Goal: Register for event/course

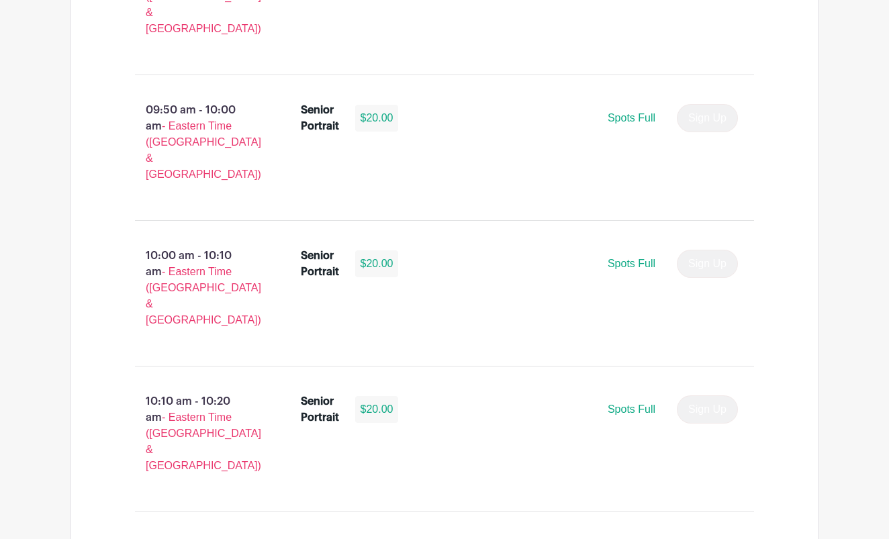
scroll to position [2497, 0]
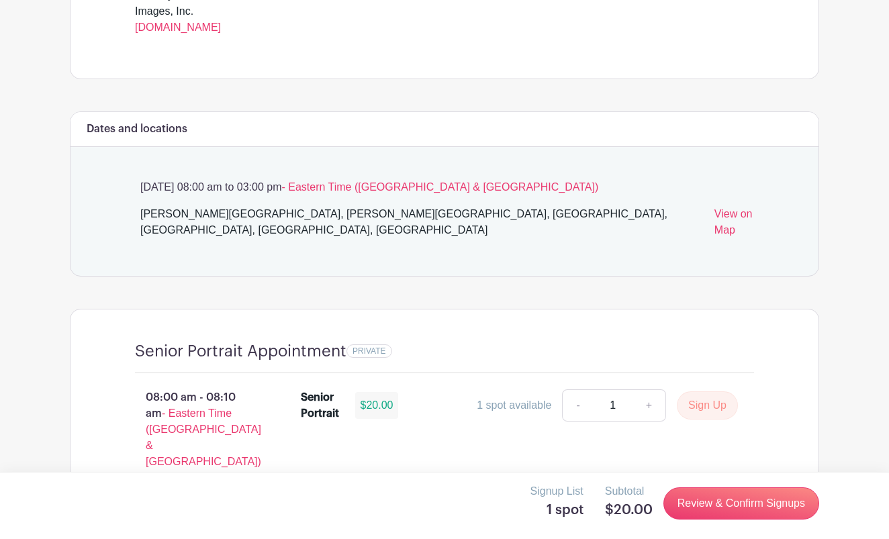
scroll to position [747, 0]
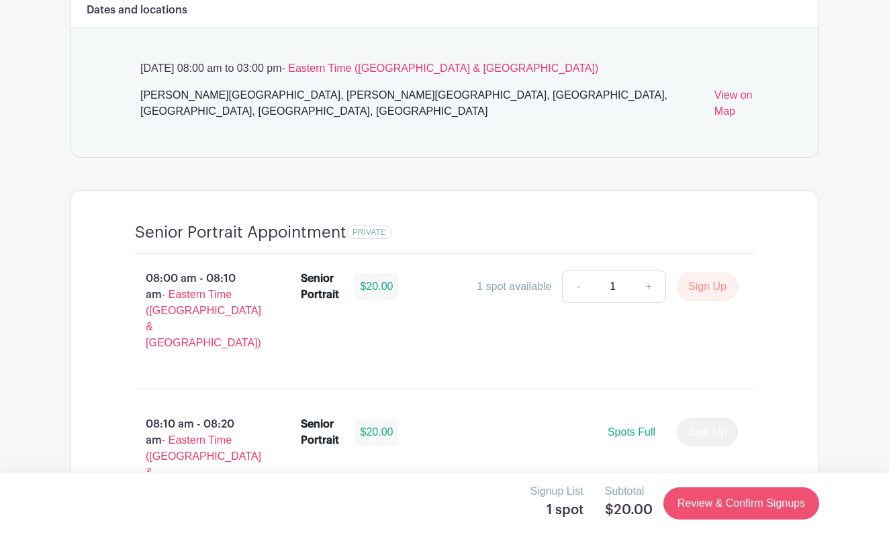
click at [713, 512] on link "Review & Confirm Signups" at bounding box center [742, 504] width 156 height 32
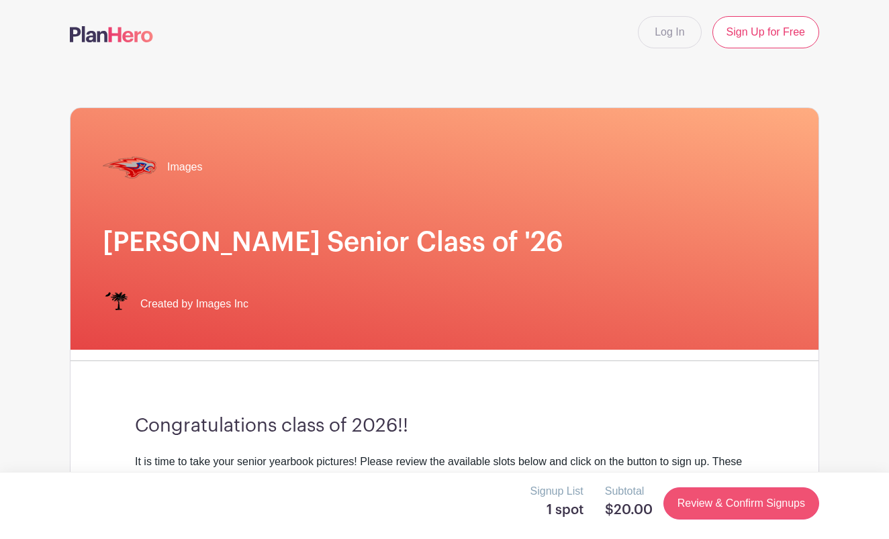
click at [712, 505] on link "Review & Confirm Signups" at bounding box center [742, 504] width 156 height 32
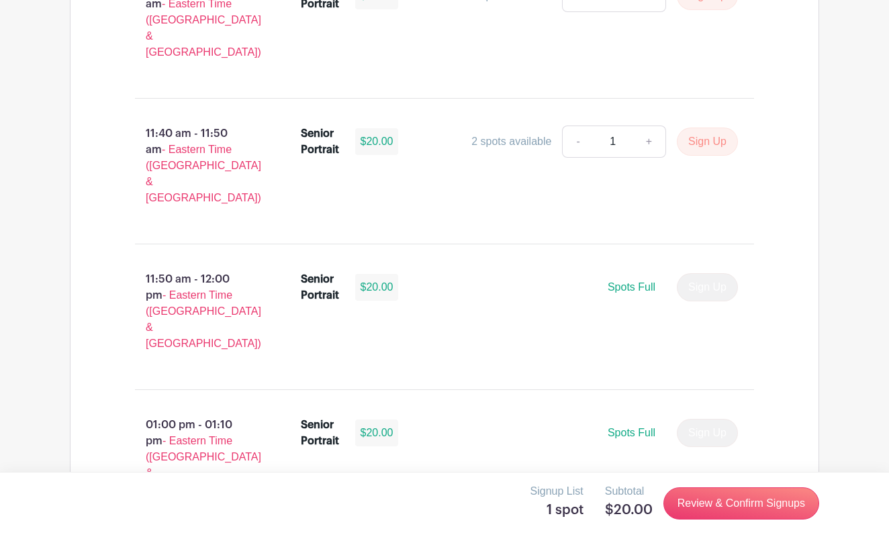
scroll to position [4088, 0]
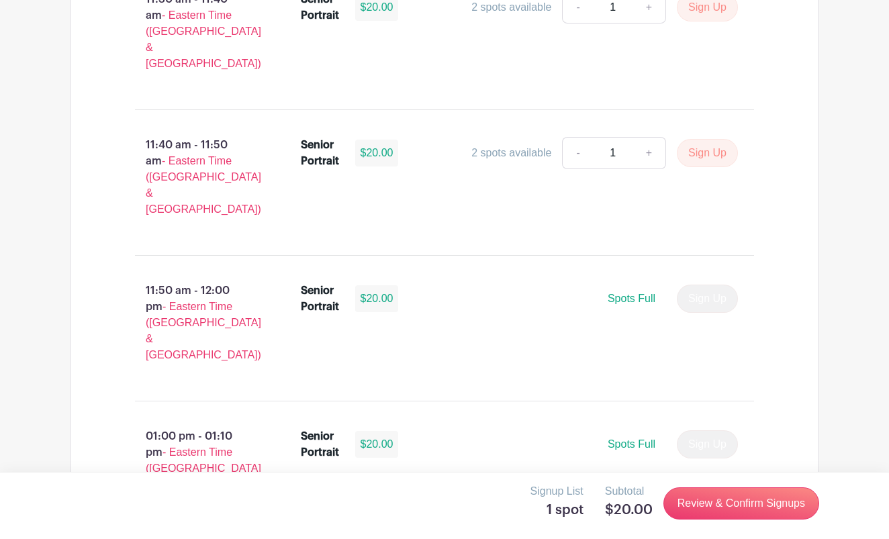
click at [701, 474] on div "Signup List 1 spot Subtotal $20.00 Review & Confirm Signups" at bounding box center [444, 505] width 889 height 67
click at [704, 496] on link "Review & Confirm Signups" at bounding box center [742, 504] width 156 height 32
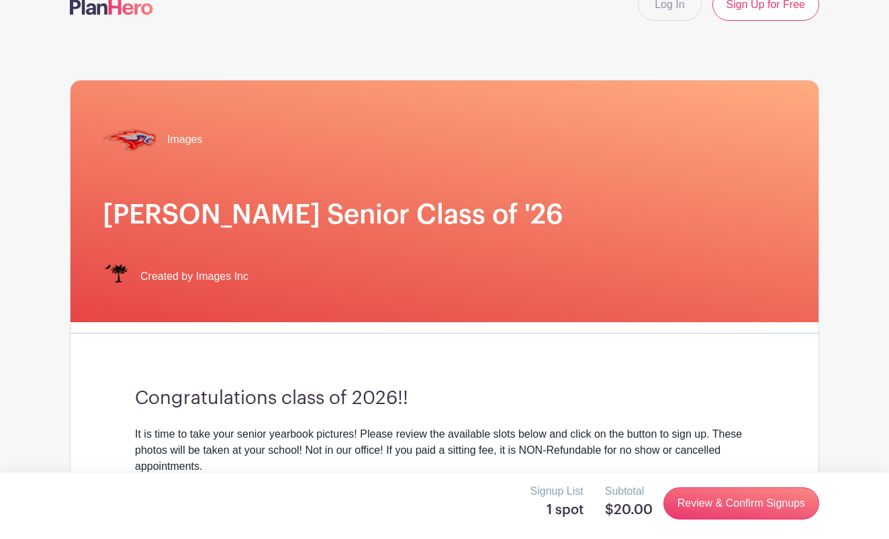
scroll to position [34, 0]
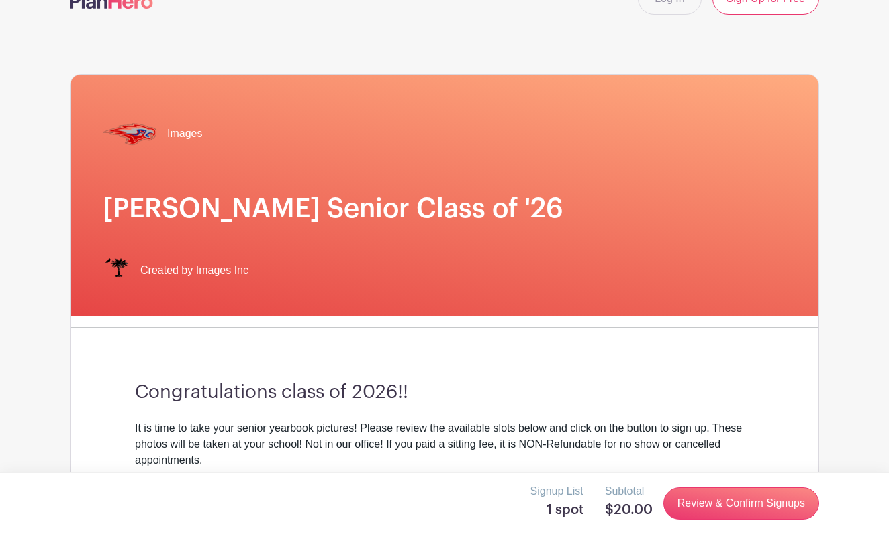
click at [201, 208] on h1 "Hammond Senior Class of '26" at bounding box center [445, 209] width 684 height 32
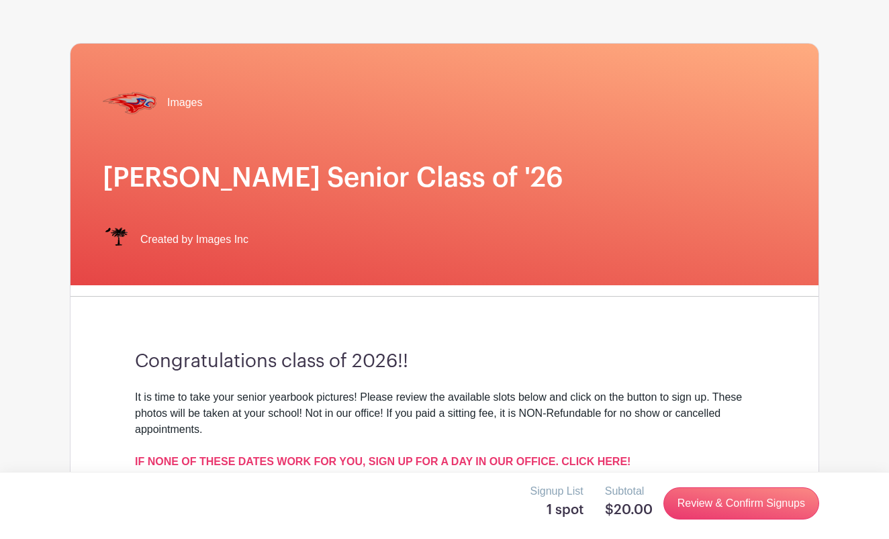
scroll to position [64, 0]
click at [179, 102] on span "Images" at bounding box center [184, 103] width 35 height 16
click at [726, 497] on link "Review & Confirm Signups" at bounding box center [742, 504] width 156 height 32
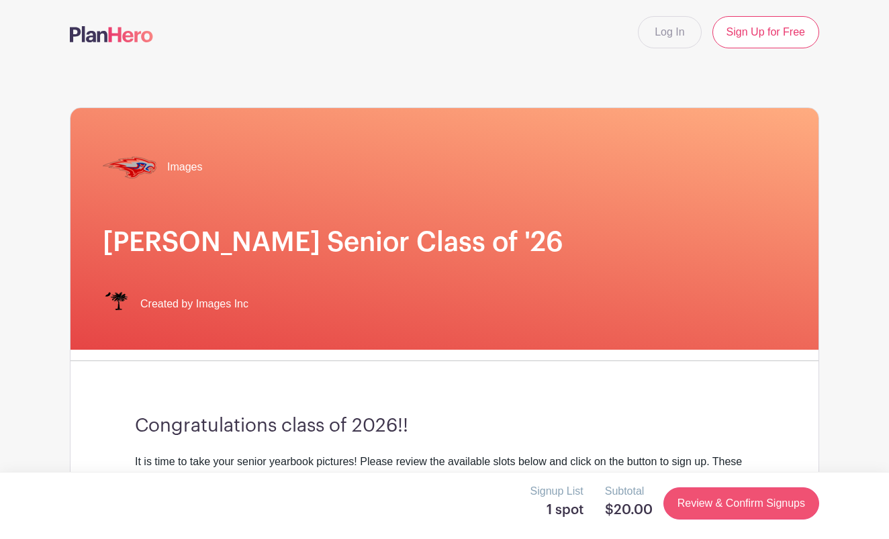
click at [726, 497] on link "Review & Confirm Signups" at bounding box center [742, 504] width 156 height 32
click at [750, 36] on link "Sign Up for Free" at bounding box center [766, 32] width 107 height 32
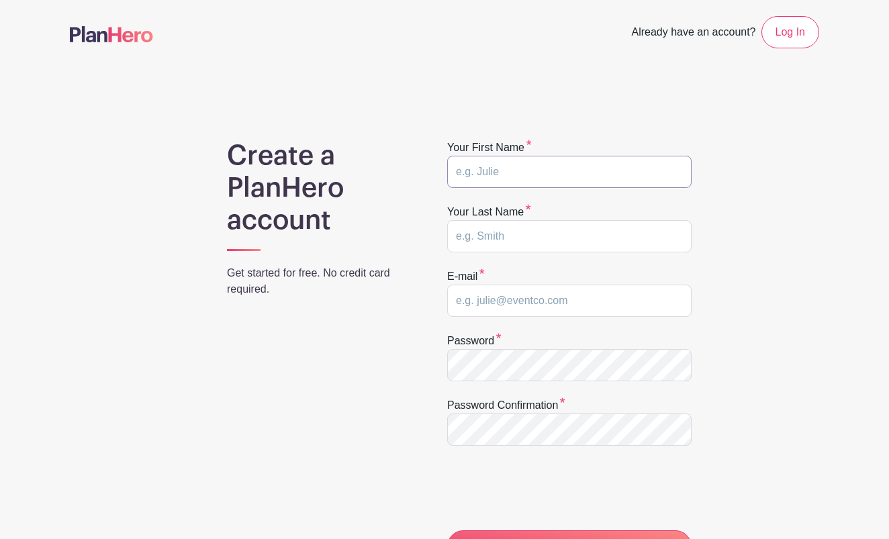
click at [544, 171] on input "text" at bounding box center [569, 172] width 245 height 32
type input "Matthew"
click at [480, 236] on input "text" at bounding box center [569, 236] width 245 height 32
type input "O"
type input "Pinasco"
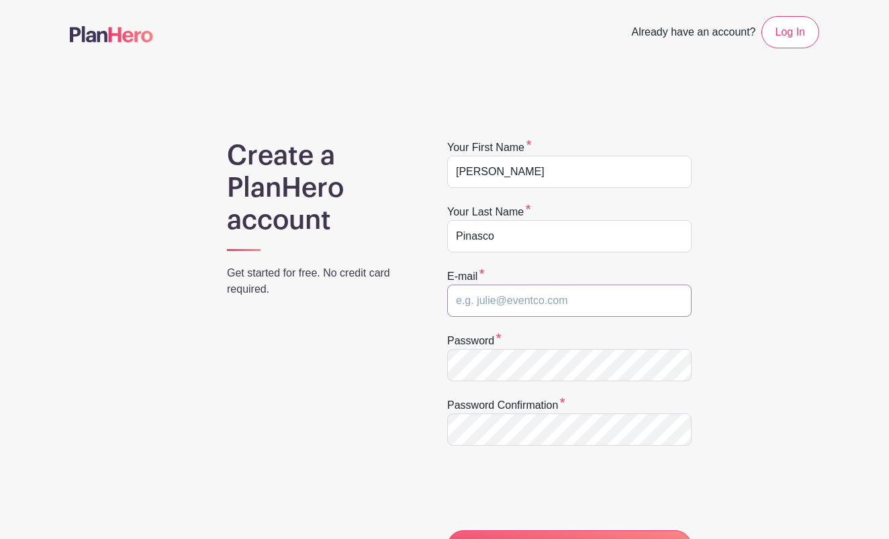
click at [482, 311] on input "email" at bounding box center [569, 301] width 245 height 32
type input "J"
type input "PinascoMa2026@hammondschool.org"
click at [570, 539] on input "CREATE MY ACCOUNT" at bounding box center [569, 547] width 245 height 32
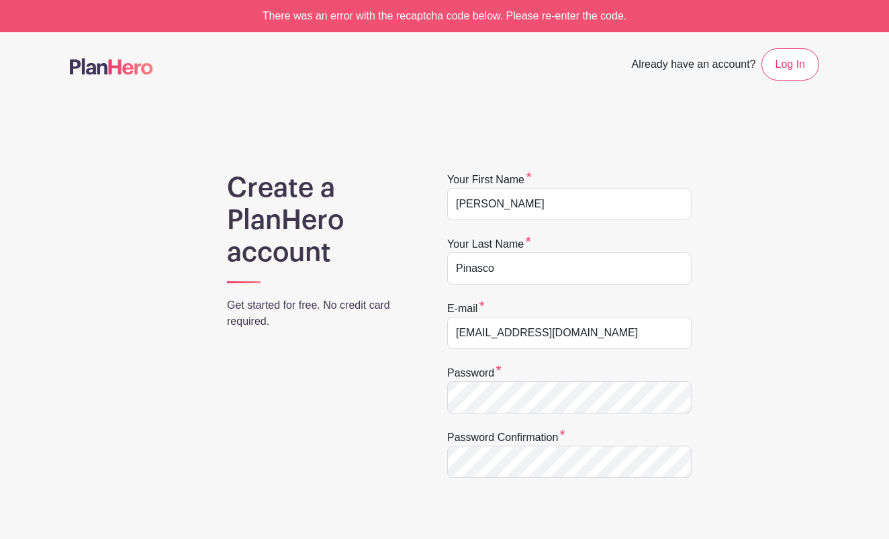
scroll to position [80, 0]
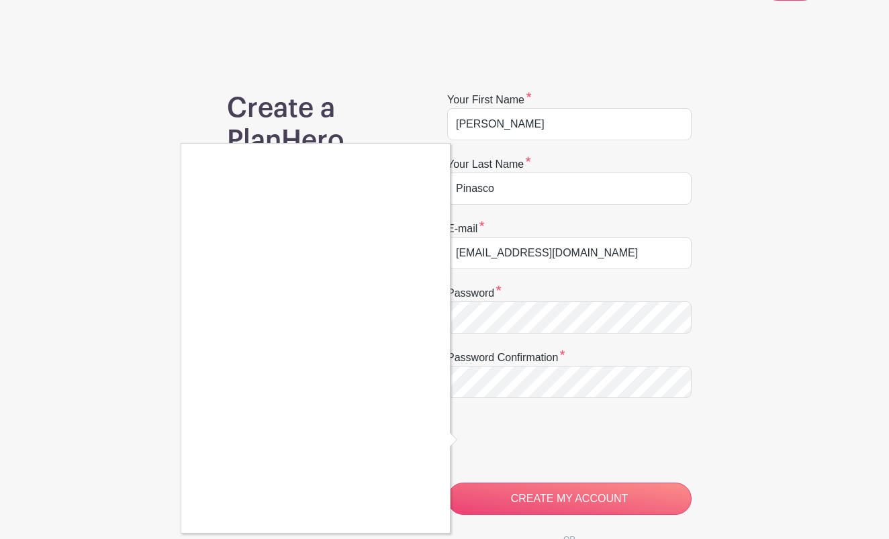
click at [494, 321] on div at bounding box center [444, 269] width 889 height 539
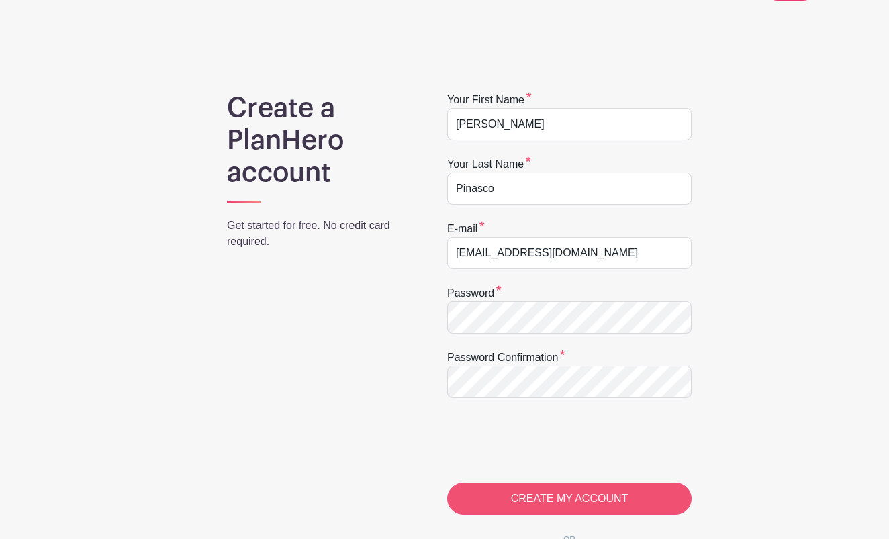
click at [531, 503] on input "CREATE MY ACCOUNT" at bounding box center [569, 499] width 245 height 32
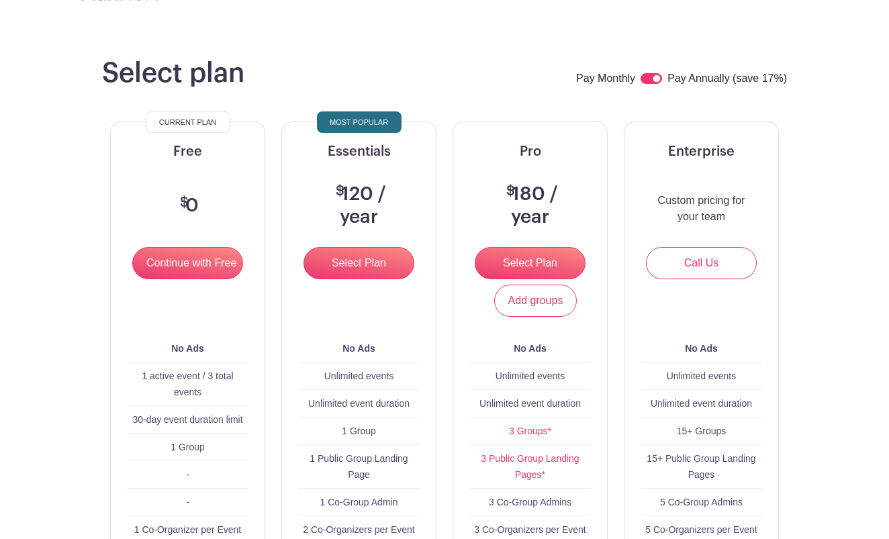
scroll to position [79, 0]
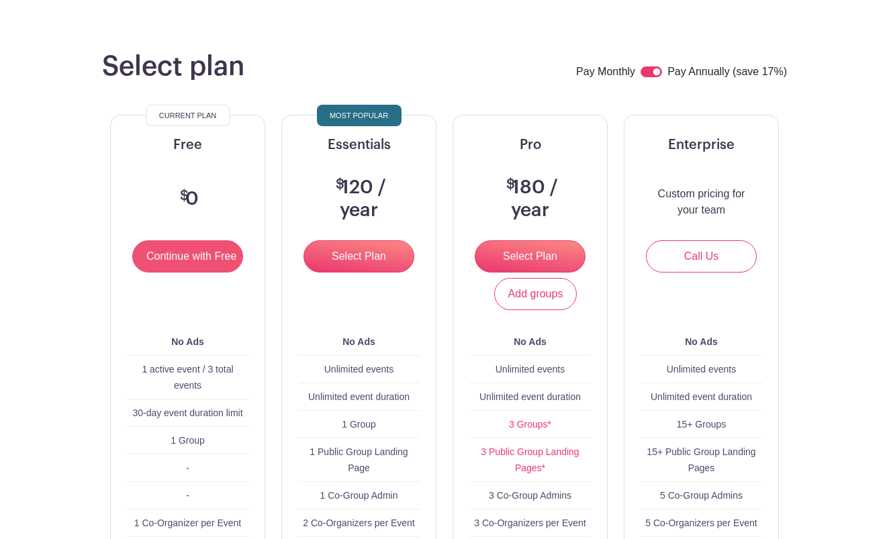
click at [216, 267] on input "Continue with Free" at bounding box center [187, 257] width 111 height 32
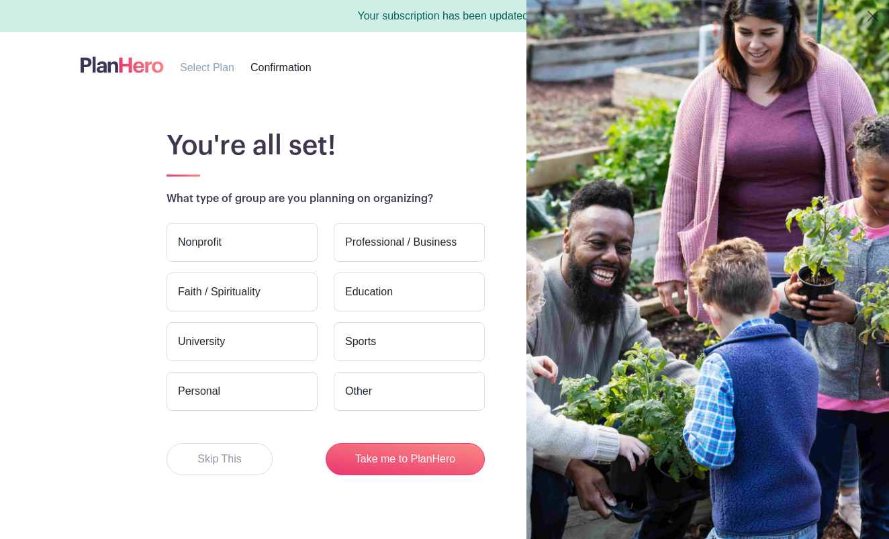
click at [249, 240] on label "Nonprofit" at bounding box center [242, 242] width 151 height 39
click at [0, 0] on input "Nonprofit" at bounding box center [0, 0] width 0 height 0
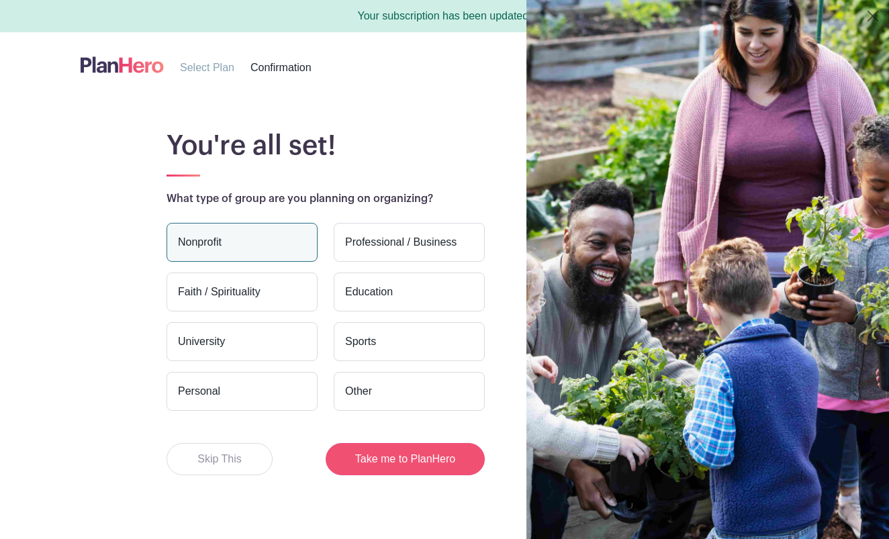
click at [360, 445] on button "Take me to PlanHero" at bounding box center [405, 459] width 159 height 32
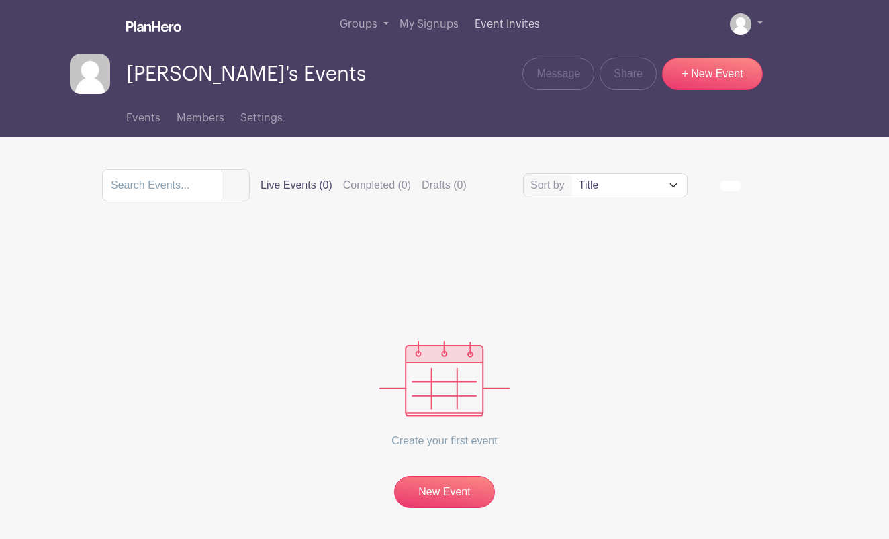
click at [498, 27] on span "Event Invites" at bounding box center [507, 24] width 65 height 11
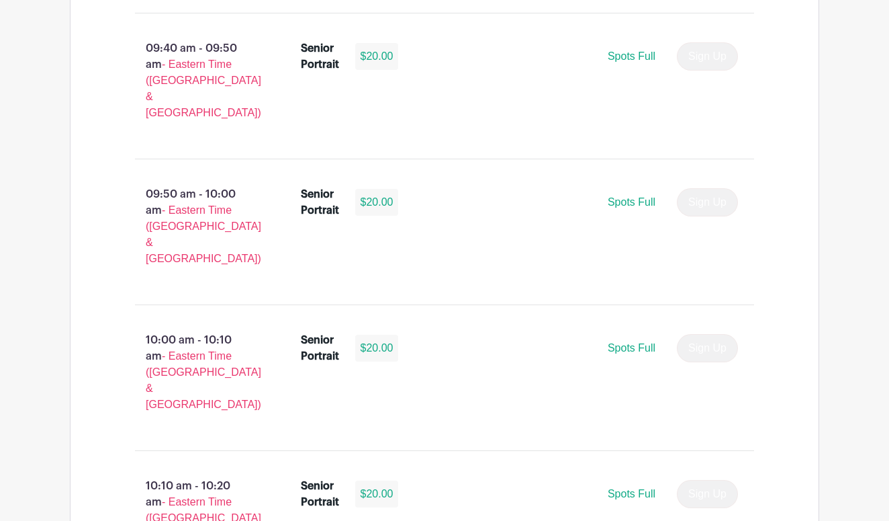
scroll to position [2436, 0]
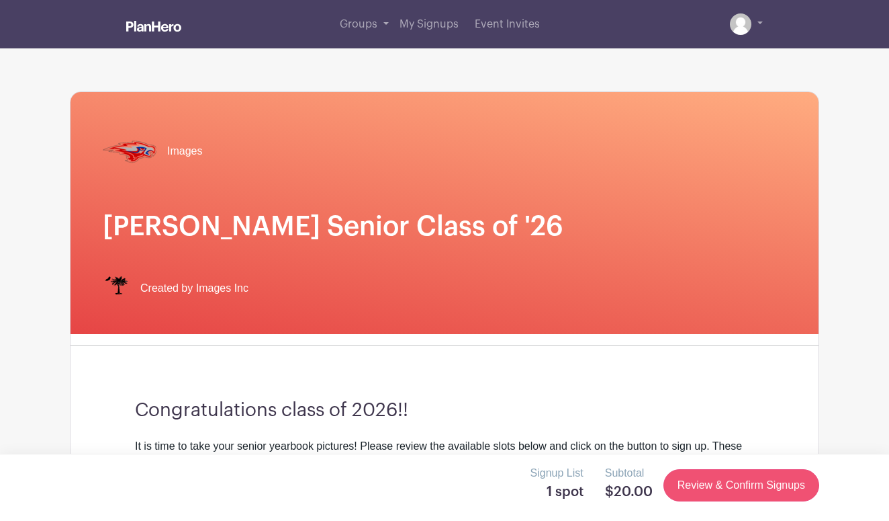
click at [715, 492] on link "Review & Confirm Signups" at bounding box center [742, 485] width 156 height 32
click at [715, 488] on link "Review & Confirm Signups" at bounding box center [742, 485] width 156 height 32
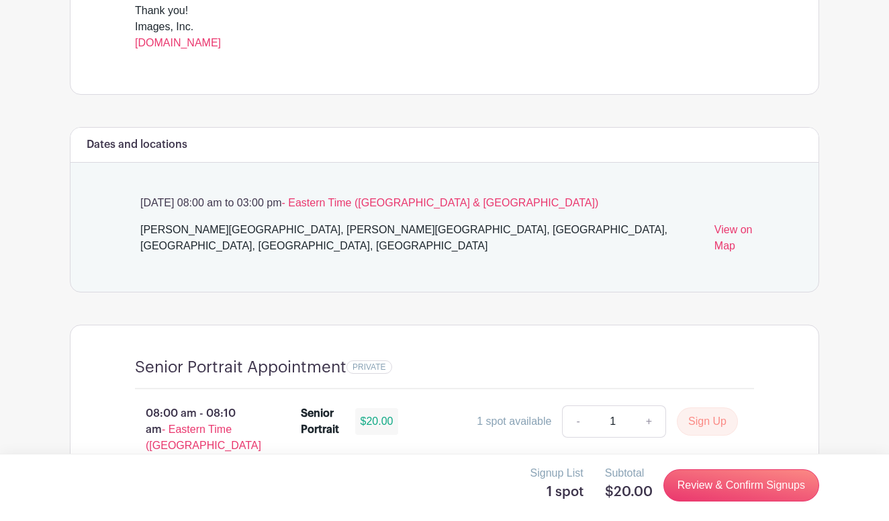
scroll to position [621, 0]
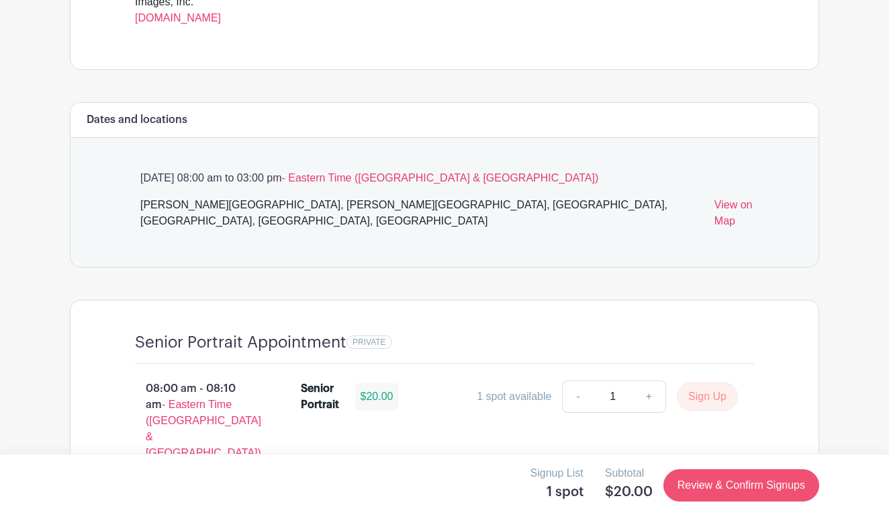
click at [699, 480] on link "Review & Confirm Signups" at bounding box center [742, 485] width 156 height 32
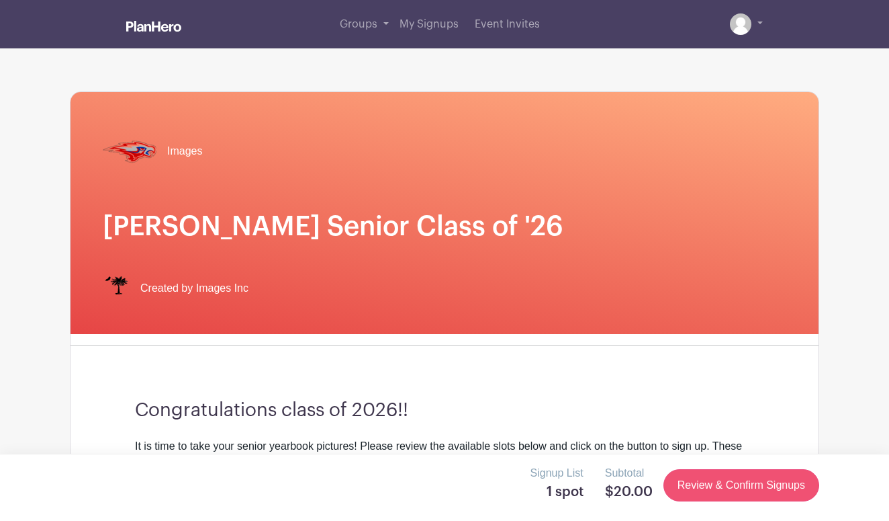
click at [699, 480] on link "Review & Confirm Signups" at bounding box center [742, 485] width 156 height 32
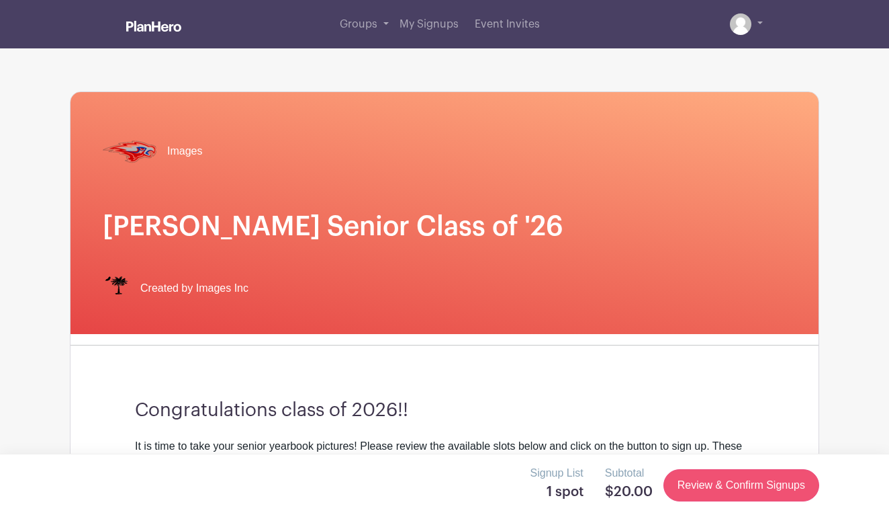
click at [699, 480] on link "Review & Confirm Signups" at bounding box center [742, 485] width 156 height 32
click at [758, 30] on link at bounding box center [746, 23] width 33 height 21
click at [754, 20] on link at bounding box center [746, 23] width 33 height 21
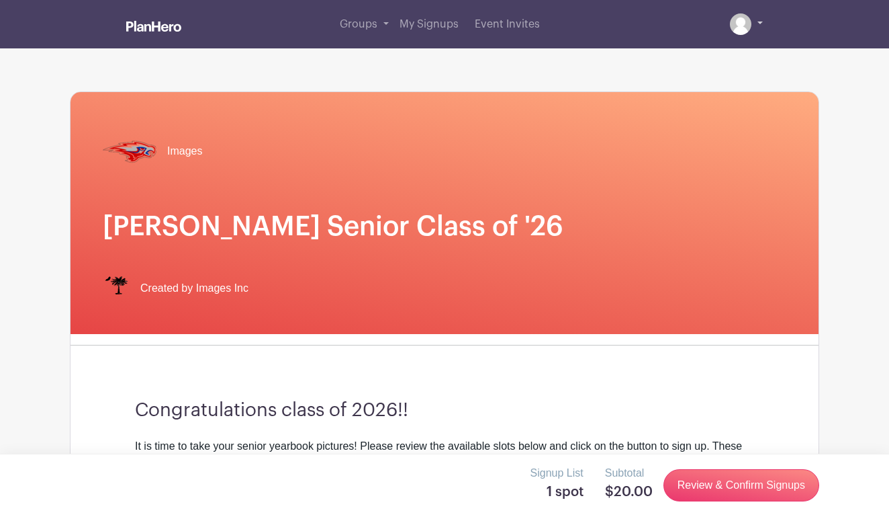
click at [762, 21] on link at bounding box center [746, 23] width 33 height 21
click at [742, 19] on img at bounding box center [740, 23] width 21 height 21
click at [739, 472] on link "Review & Confirm Signups" at bounding box center [742, 485] width 156 height 32
click at [726, 491] on link "Review & Confirm Signups" at bounding box center [742, 485] width 156 height 32
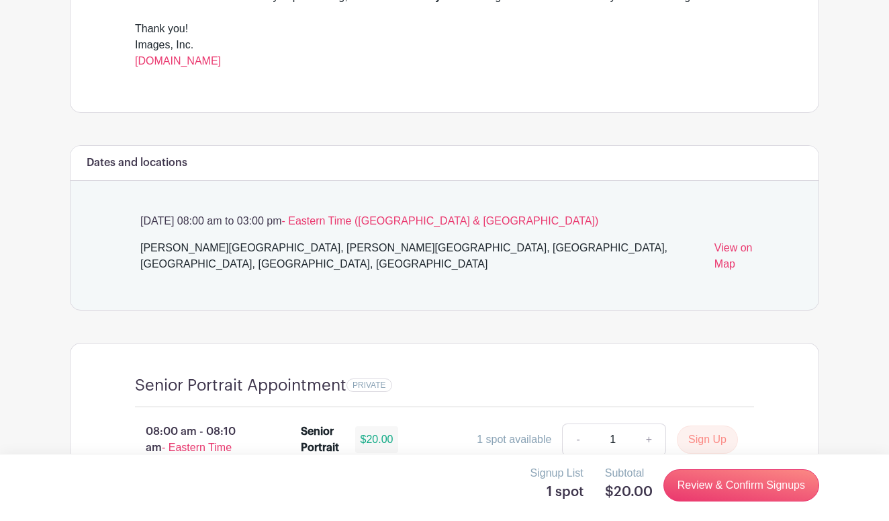
scroll to position [724, 0]
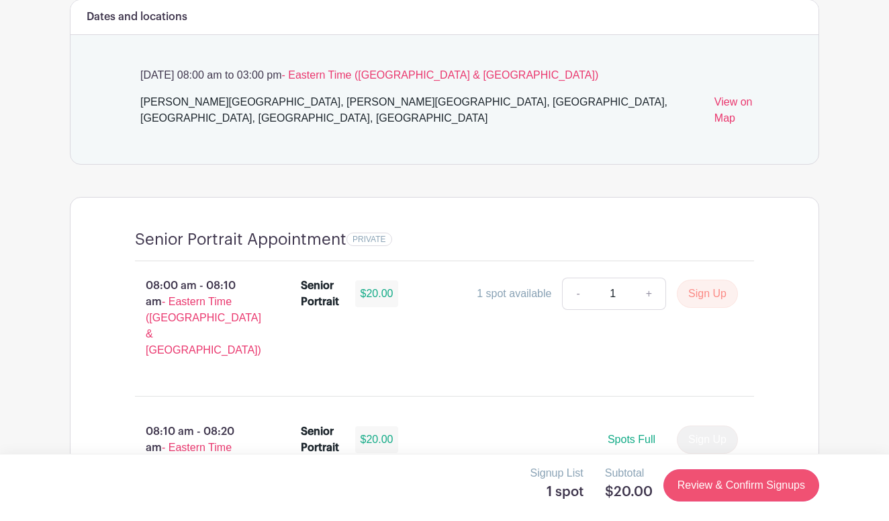
click at [698, 478] on link "Review & Confirm Signups" at bounding box center [742, 485] width 156 height 32
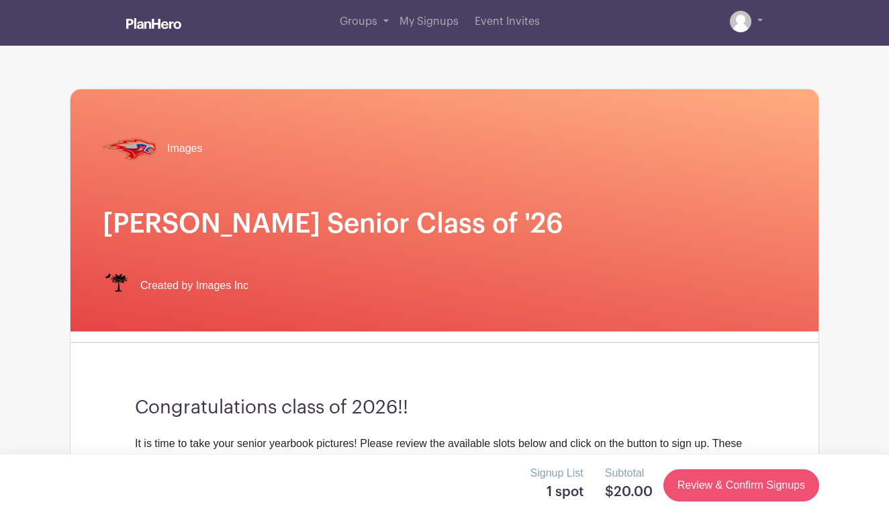
scroll to position [0, 0]
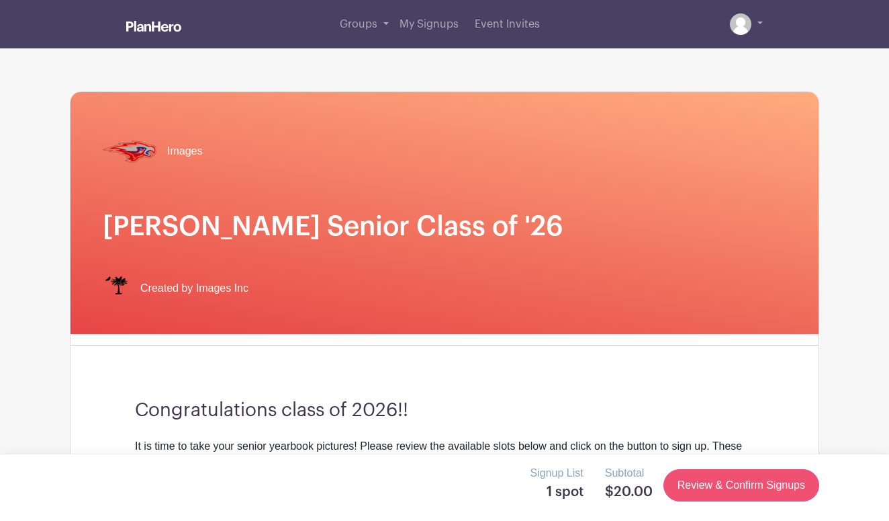
click at [697, 485] on link "Review & Confirm Signups" at bounding box center [742, 485] width 156 height 32
click at [377, 227] on h1 "Hammond Senior Class of '26" at bounding box center [445, 226] width 684 height 32
click at [193, 286] on span "Created by Images Inc" at bounding box center [194, 288] width 108 height 16
click at [490, 21] on span "Event Invites" at bounding box center [507, 24] width 65 height 11
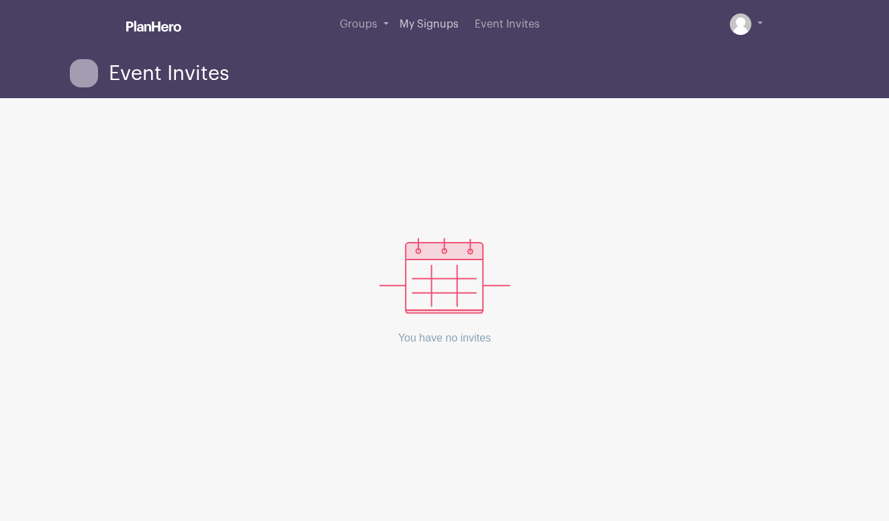
click at [437, 19] on link "My Signups" at bounding box center [429, 24] width 70 height 48
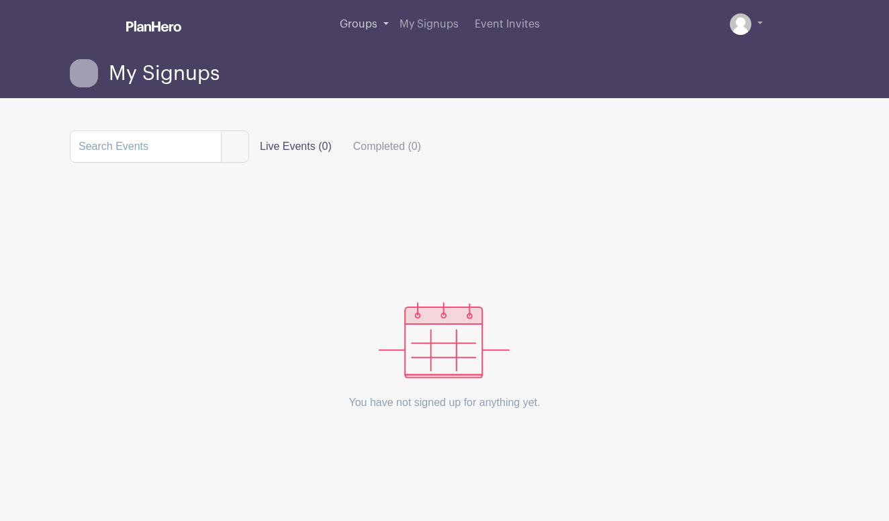
click at [344, 20] on span "Groups" at bounding box center [359, 24] width 38 height 11
click at [381, 19] on link "Groups" at bounding box center [365, 24] width 60 height 48
click at [384, 22] on link "Groups" at bounding box center [365, 24] width 60 height 48
click at [526, 21] on span "Event Invites" at bounding box center [507, 24] width 65 height 11
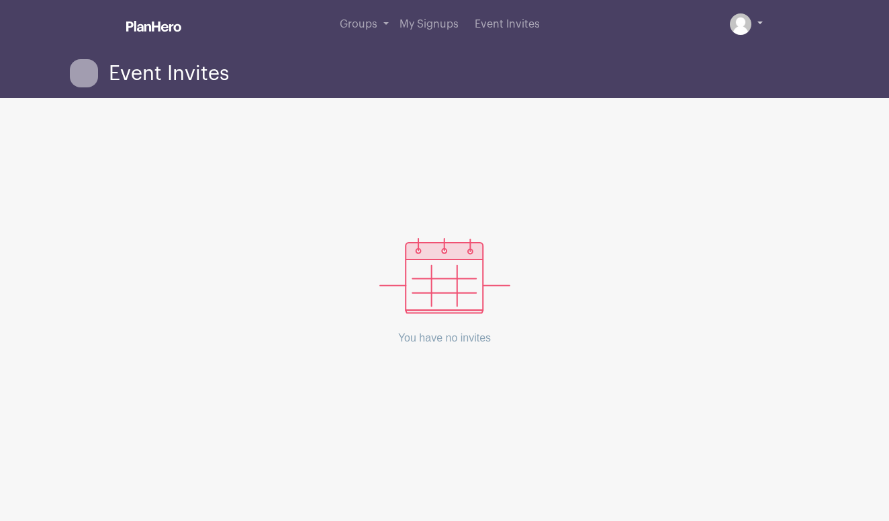
click at [760, 28] on link at bounding box center [746, 23] width 33 height 21
click at [360, 30] on span "Groups" at bounding box center [359, 24] width 38 height 11
click at [361, 26] on span "Groups" at bounding box center [359, 24] width 38 height 11
click at [383, 22] on link "Groups" at bounding box center [365, 24] width 60 height 48
click at [361, 21] on span "Groups" at bounding box center [359, 24] width 38 height 11
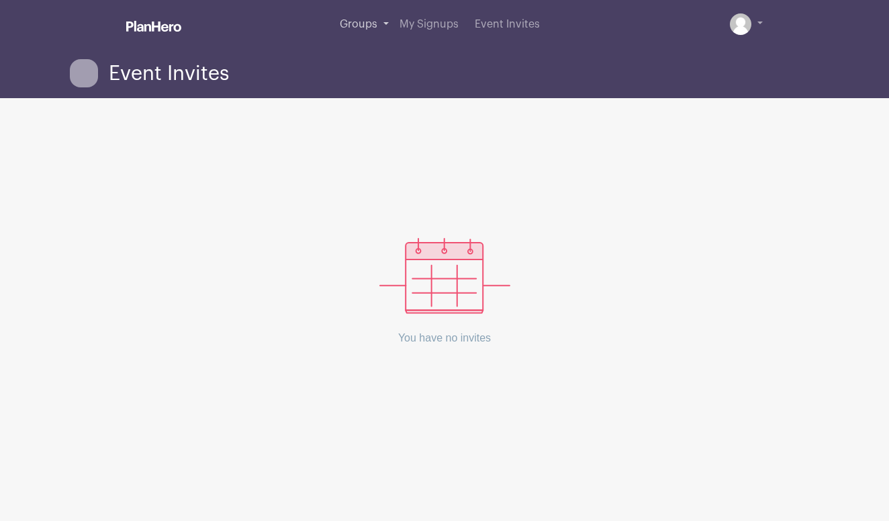
click at [355, 27] on span "Groups" at bounding box center [359, 24] width 38 height 11
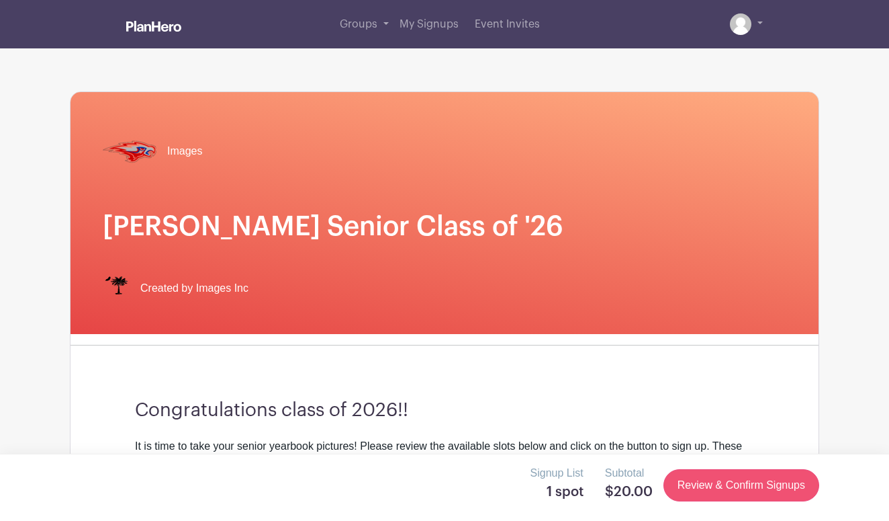
click at [730, 487] on link "Review & Confirm Signups" at bounding box center [742, 485] width 156 height 32
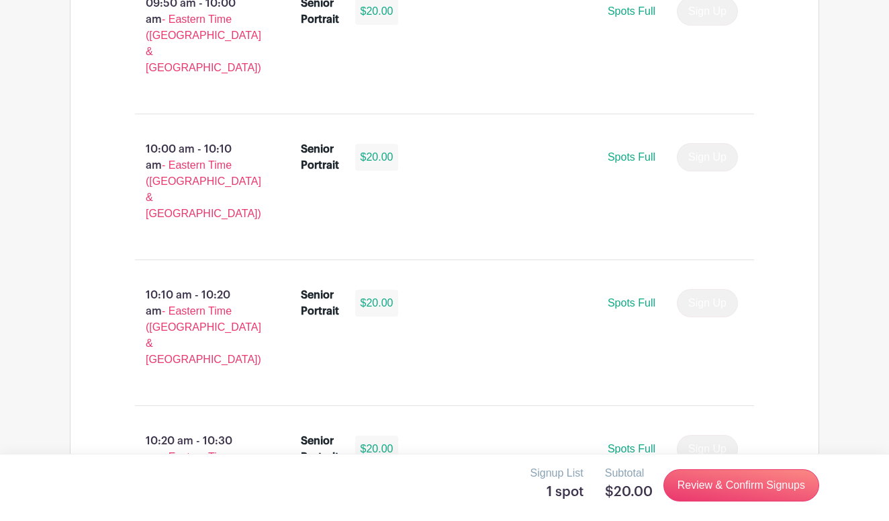
scroll to position [2615, 0]
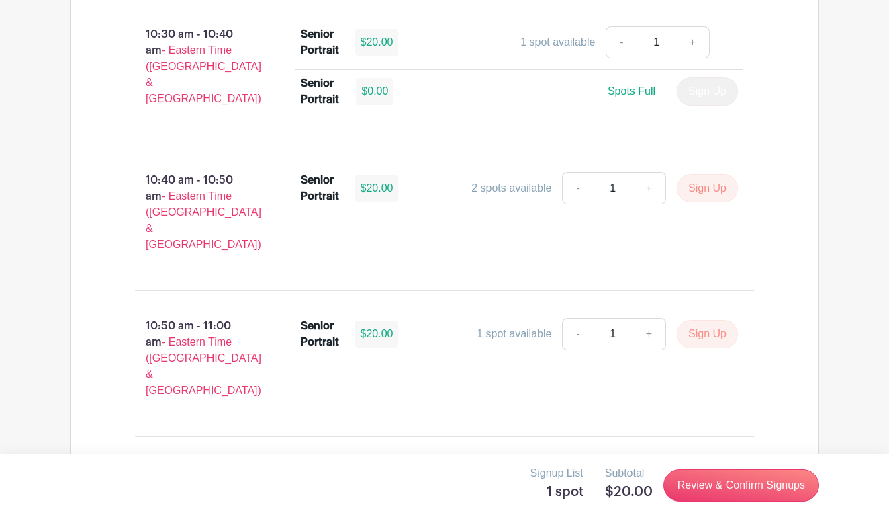
scroll to position [3192, 0]
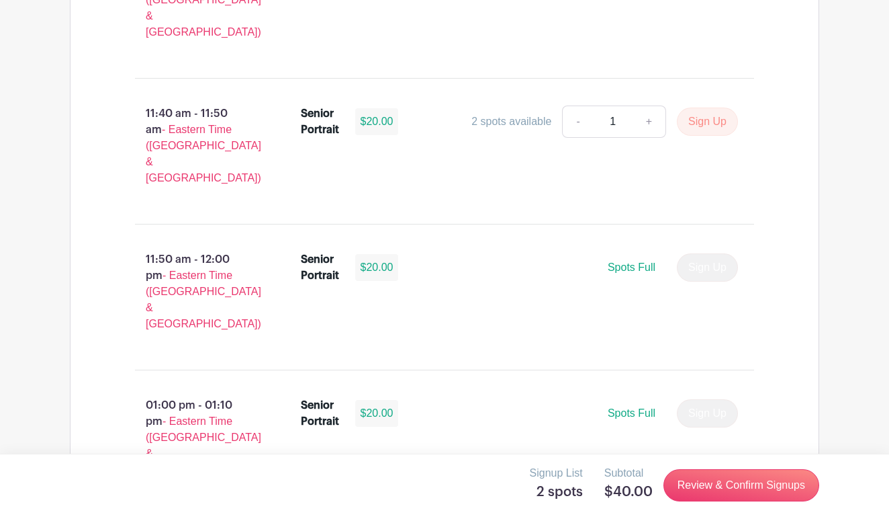
scroll to position [4103, 0]
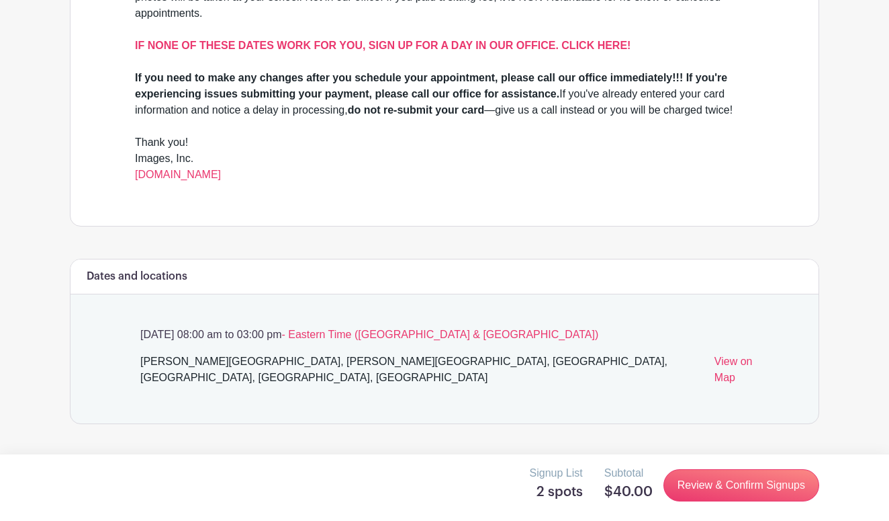
scroll to position [186, 0]
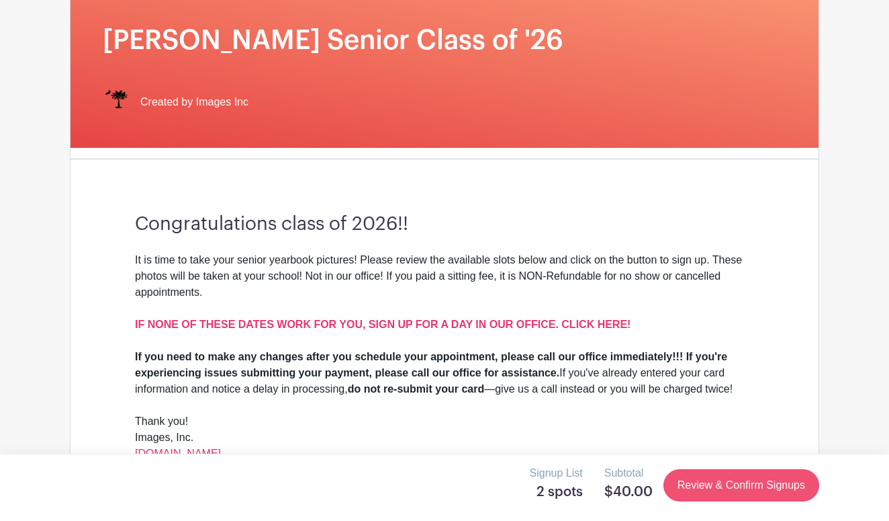
click at [720, 481] on link "Review & Confirm Signups" at bounding box center [742, 485] width 156 height 32
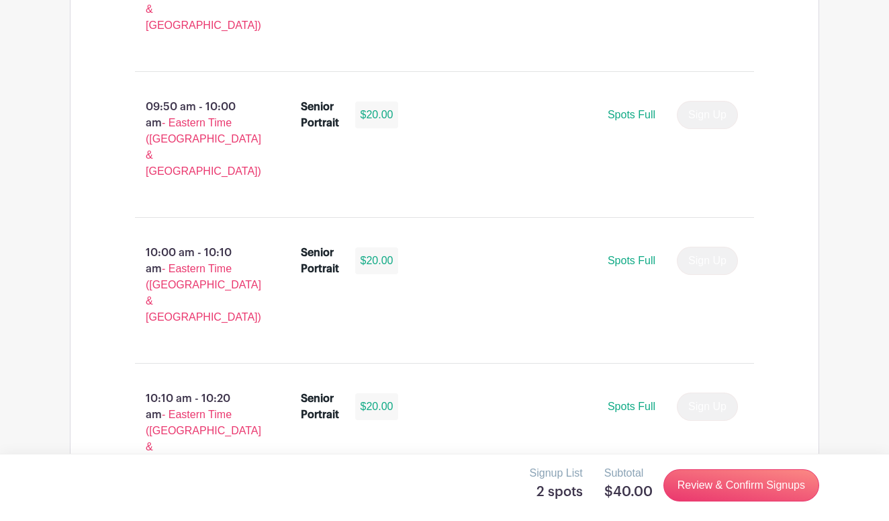
scroll to position [2506, 0]
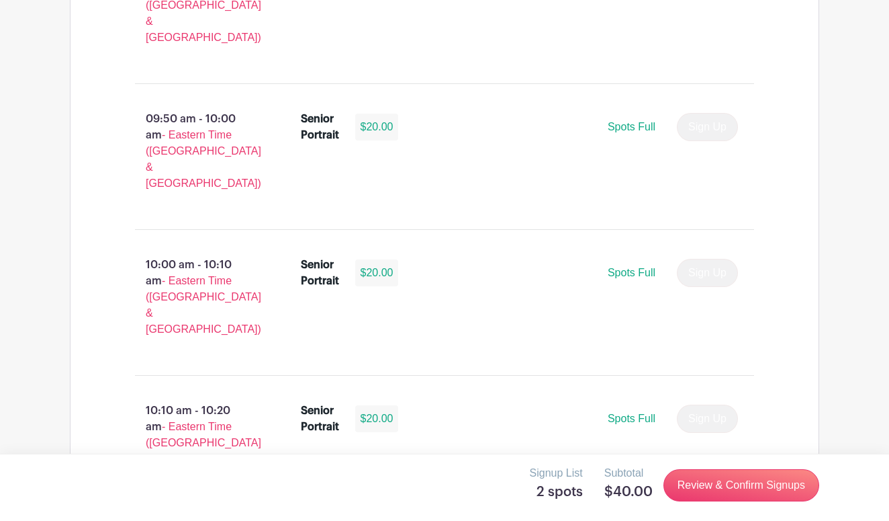
scroll to position [2501, 0]
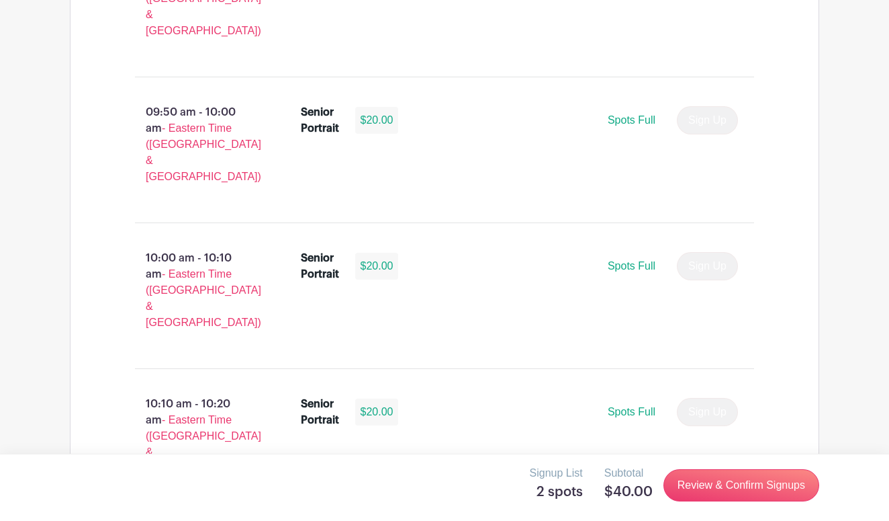
type input "0"
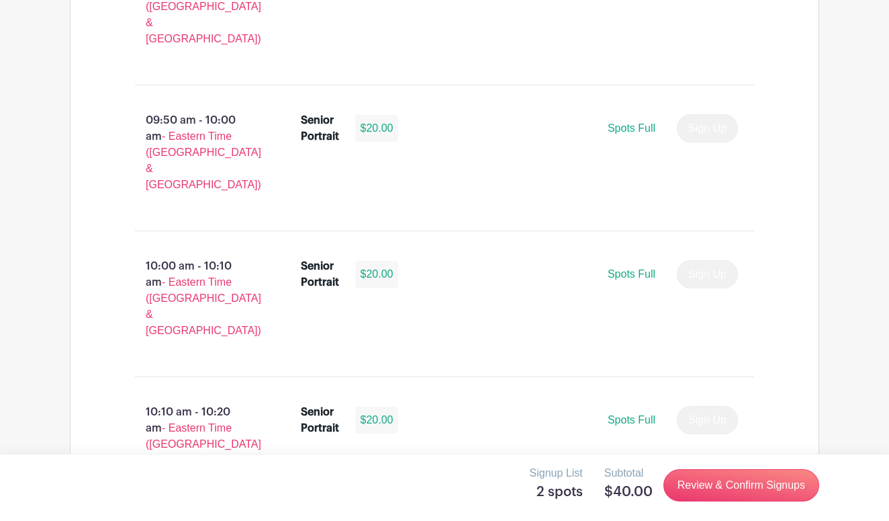
scroll to position [2496, 0]
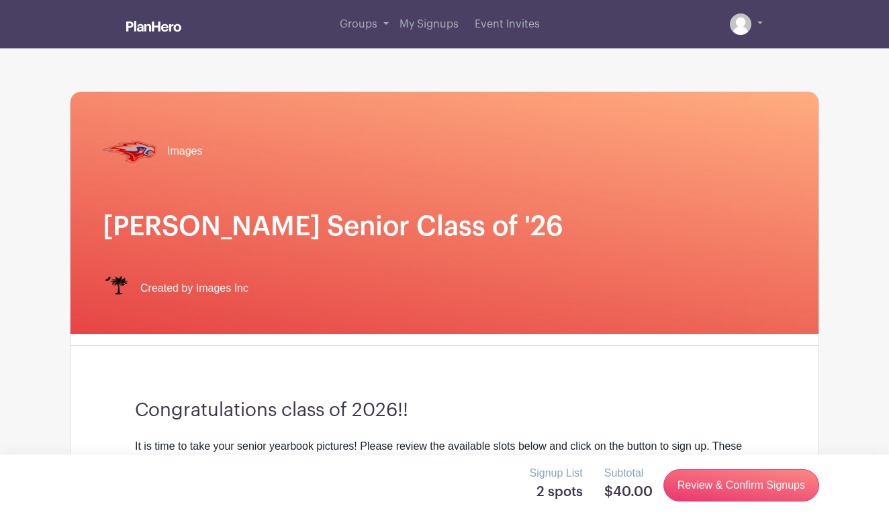
click at [449, 216] on h1 "Hammond Senior Class of '26" at bounding box center [445, 226] width 684 height 32
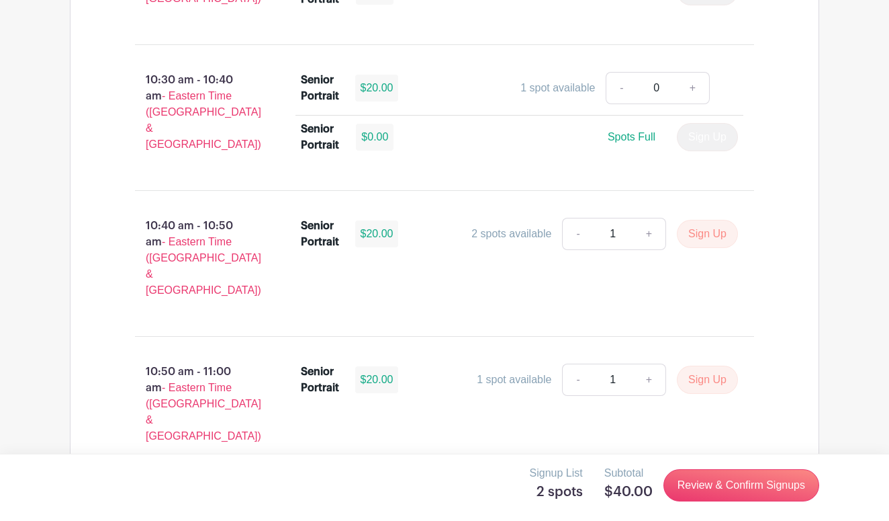
scroll to position [3119, 0]
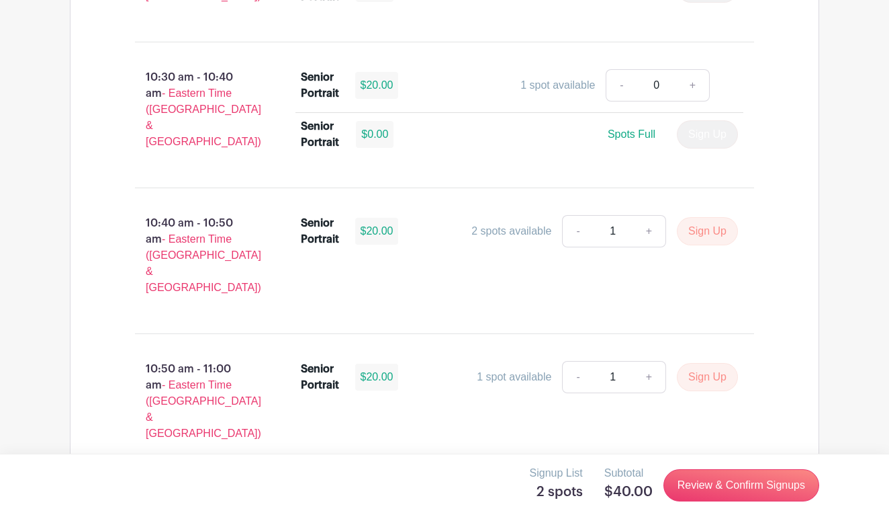
click at [562, 503] on turbo-frame "Signup List 2 spots" at bounding box center [562, 485] width 64 height 40
click at [560, 484] on h5 "2 spots" at bounding box center [556, 492] width 53 height 16
click at [560, 476] on p "Signup List" at bounding box center [556, 473] width 53 height 16
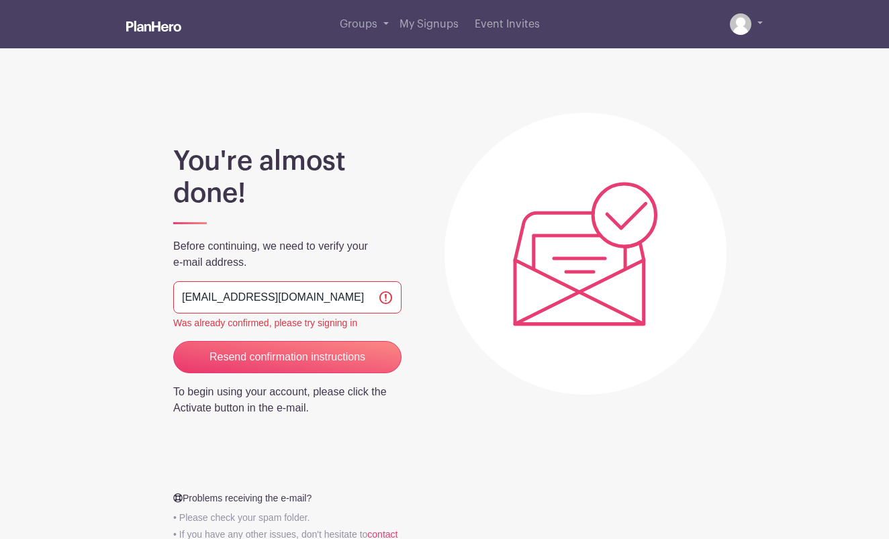
click at [365, 298] on input "[EMAIL_ADDRESS][DOMAIN_NAME]" at bounding box center [287, 297] width 228 height 32
click at [321, 351] on input "Resend confirmation instructions" at bounding box center [287, 357] width 228 height 32
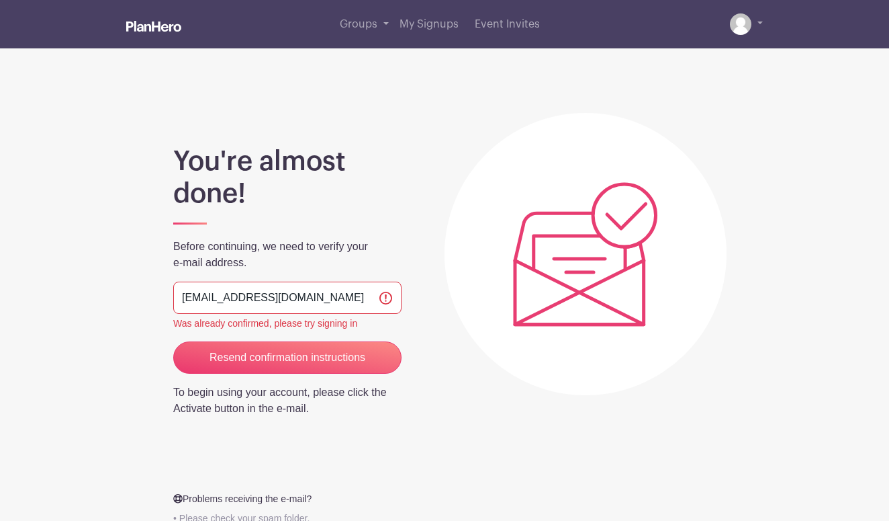
click at [372, 295] on input "pinascoma2026@hammondschool.org" at bounding box center [287, 297] width 228 height 32
click at [341, 352] on input "Resend confirmation instructions" at bounding box center [287, 357] width 228 height 32
click at [760, 17] on link at bounding box center [746, 23] width 33 height 21
click at [756, 33] on link at bounding box center [746, 23] width 33 height 21
click at [759, 23] on link at bounding box center [746, 23] width 33 height 21
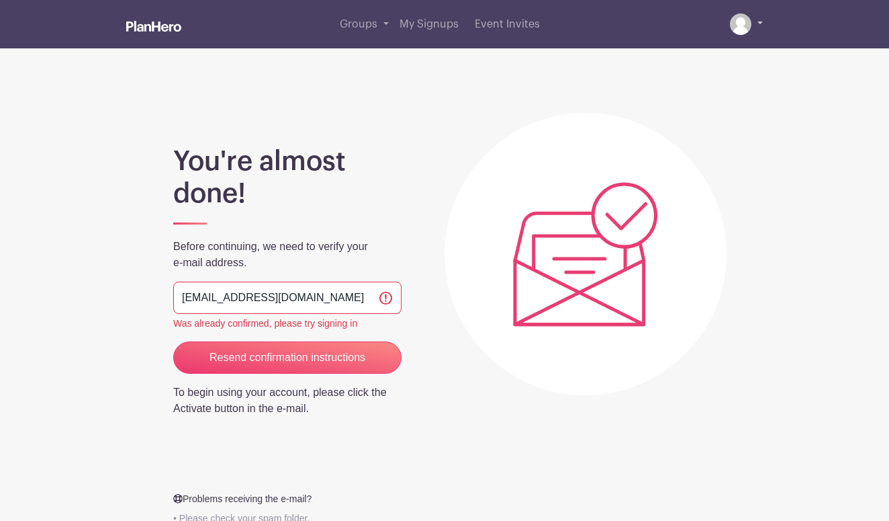
click at [743, 23] on img at bounding box center [740, 23] width 21 height 21
click at [146, 32] on link at bounding box center [153, 27] width 55 height 24
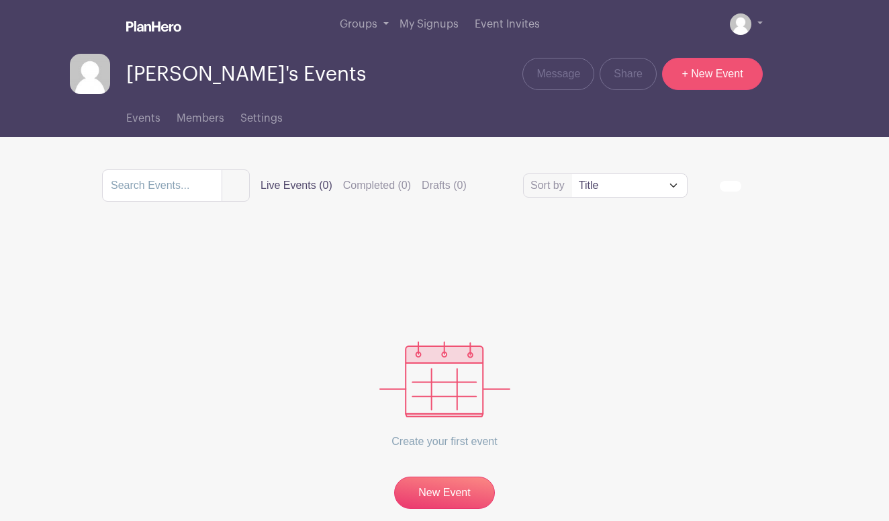
click at [738, 61] on link "+ New Event" at bounding box center [712, 74] width 101 height 32
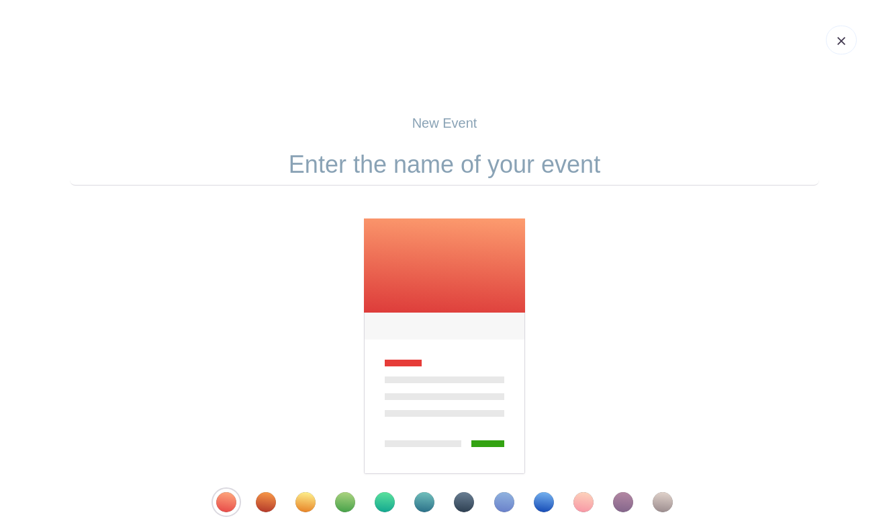
click at [839, 43] on img at bounding box center [842, 41] width 8 height 8
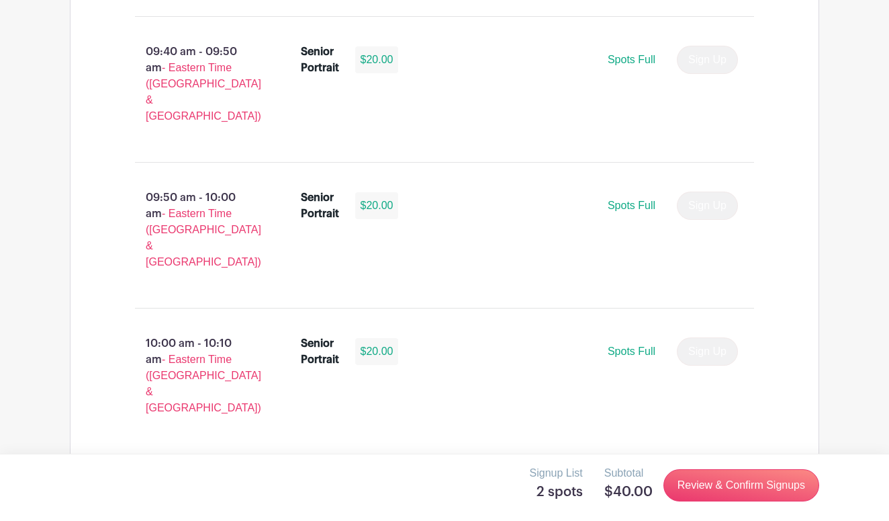
scroll to position [2416, 0]
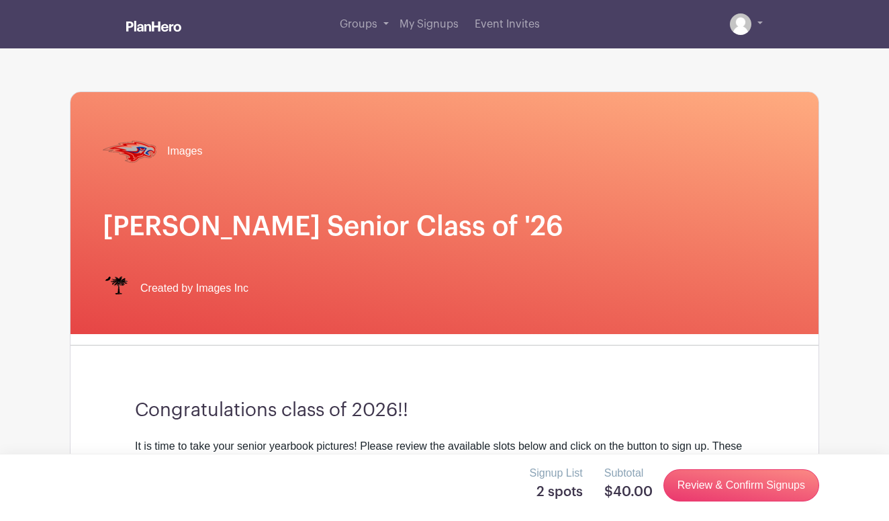
click at [595, 211] on h1 "Hammond Senior Class of '26" at bounding box center [445, 226] width 684 height 32
